Goal: Find specific page/section: Find specific page/section

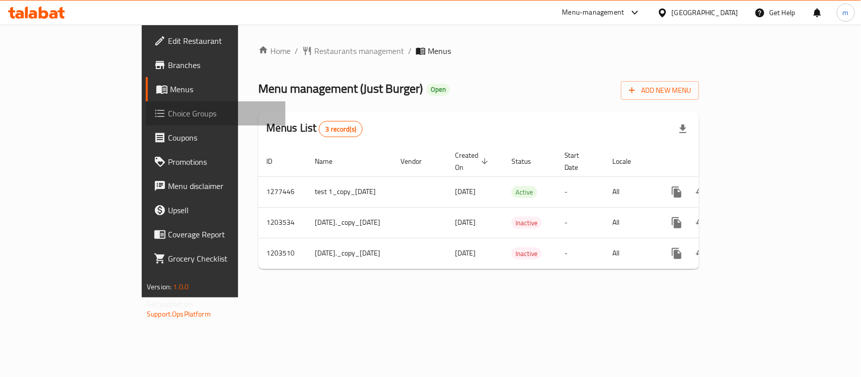
click at [168, 108] on span "Choice Groups" at bounding box center [222, 113] width 109 height 12
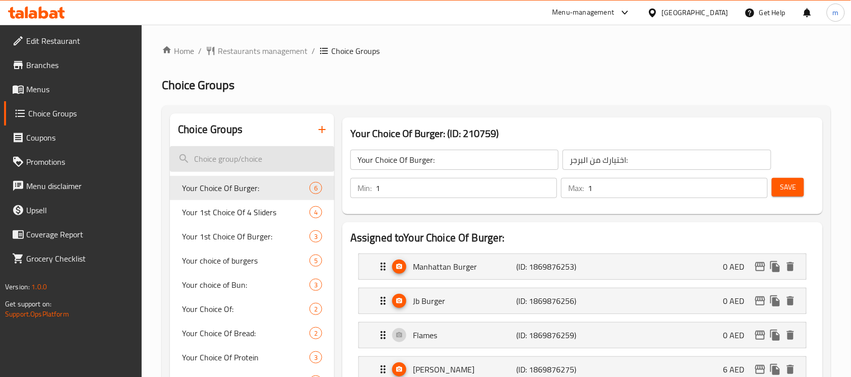
click at [213, 157] on input "search" at bounding box center [252, 159] width 164 height 26
paste input "Changes of Double deliciousness:"
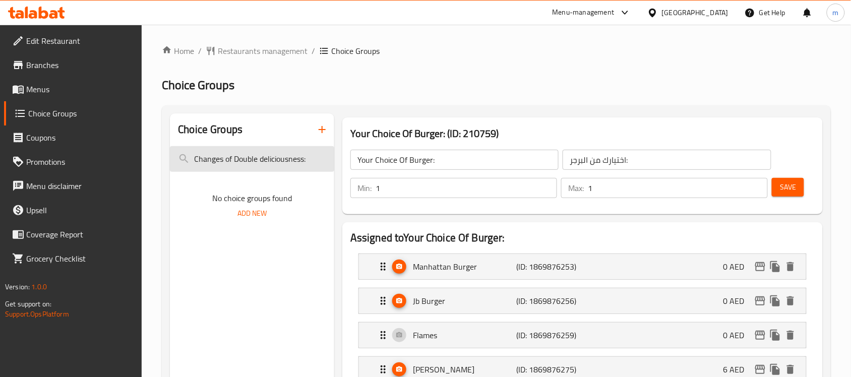
drag, startPoint x: 231, startPoint y: 158, endPoint x: 173, endPoint y: 152, distance: 58.3
click at [174, 152] on input "Changes of Double deliciousness:" at bounding box center [252, 159] width 164 height 26
click at [273, 160] on input "Double deliciousness:" at bounding box center [252, 159] width 164 height 26
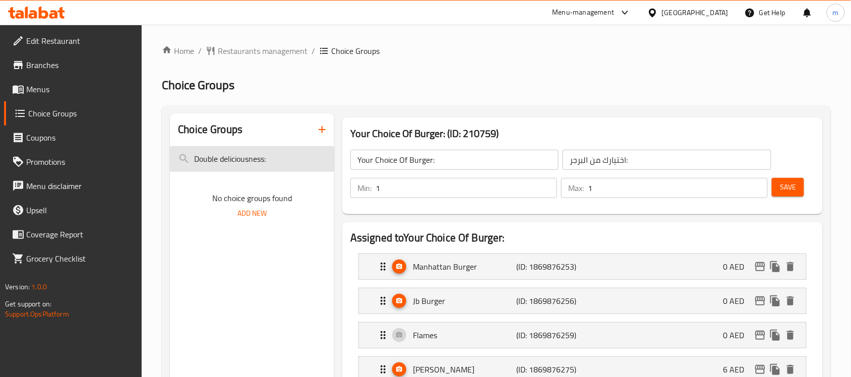
paste input "search"
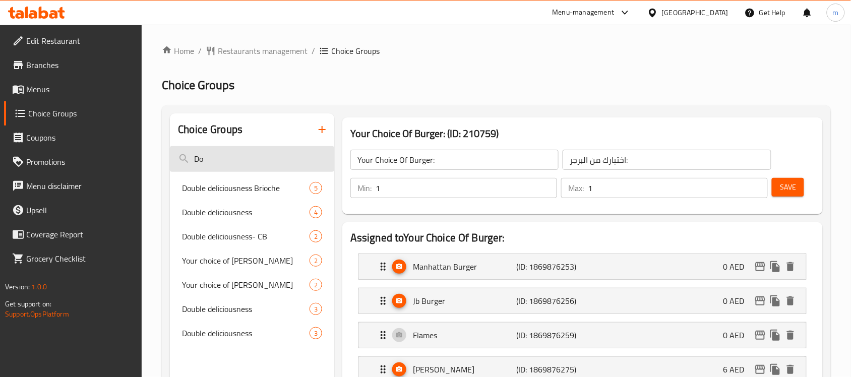
type input "D"
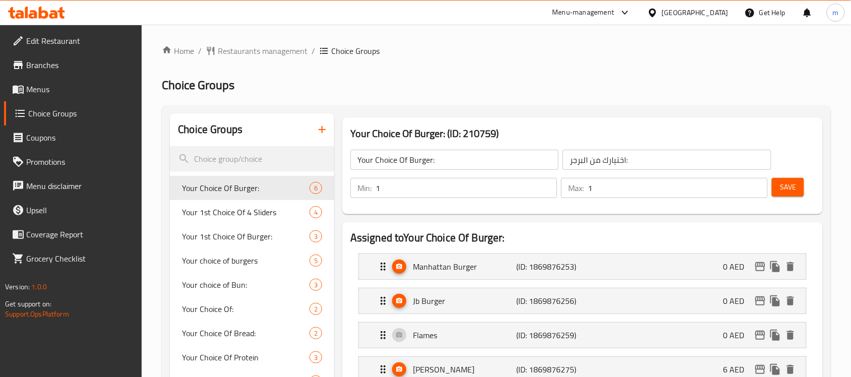
click at [40, 5] on div at bounding box center [36, 13] width 73 height 20
click at [44, 9] on icon at bounding box center [36, 13] width 57 height 12
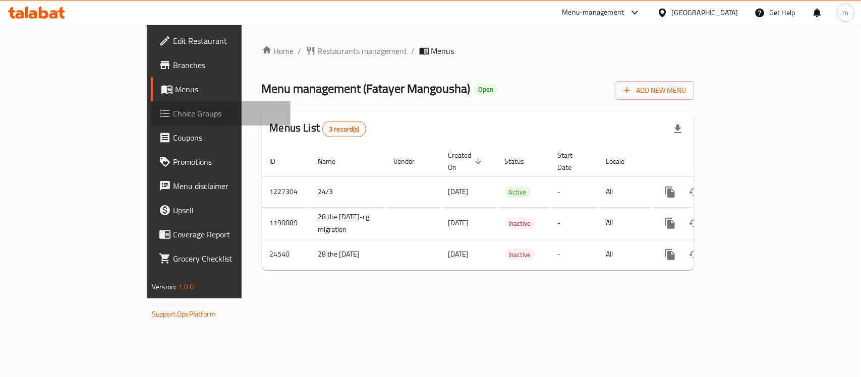
click at [173, 114] on span "Choice Groups" at bounding box center [227, 113] width 109 height 12
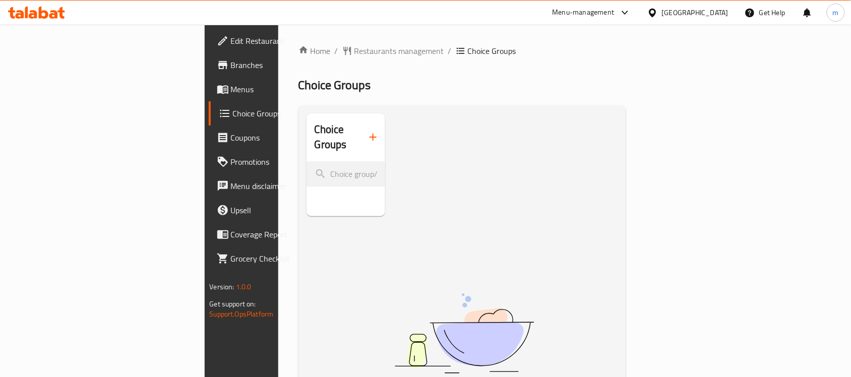
click at [41, 25] on div at bounding box center [425, 25] width 851 height 1
click at [38, 17] on icon at bounding box center [36, 13] width 57 height 12
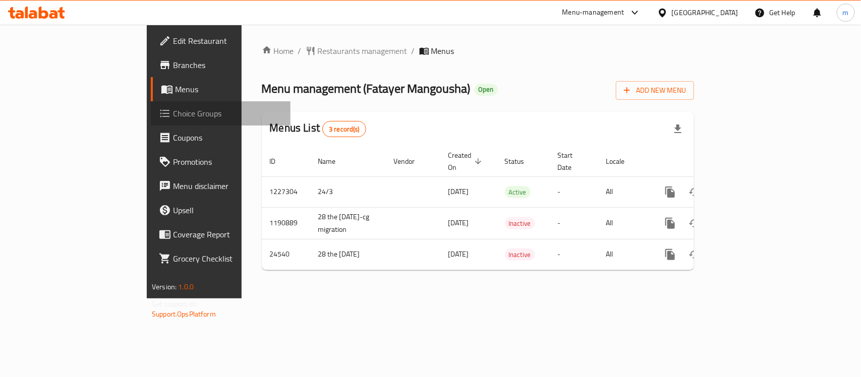
click at [173, 111] on span "Choice Groups" at bounding box center [227, 113] width 109 height 12
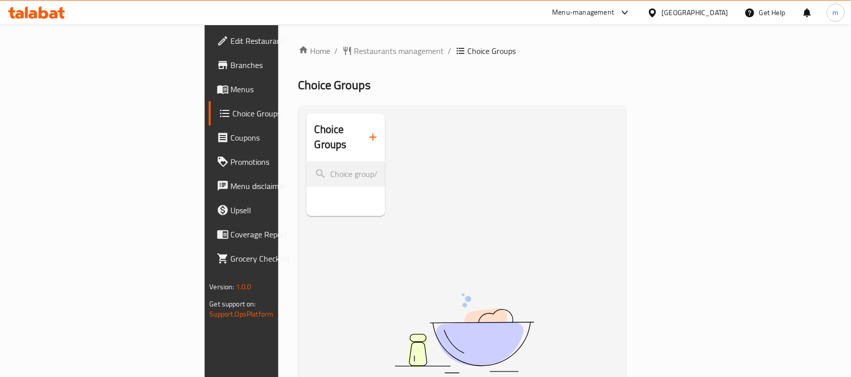
click at [49, 8] on icon at bounding box center [36, 13] width 57 height 12
